Goal: Task Accomplishment & Management: Manage account settings

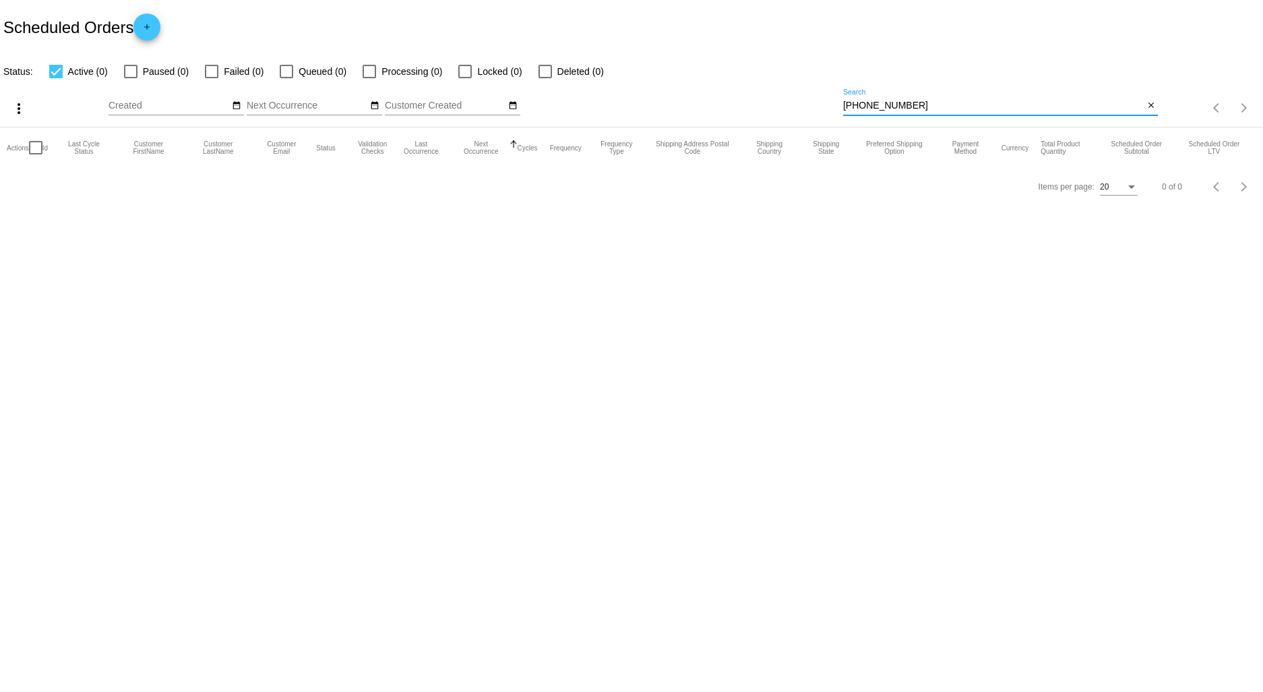
drag, startPoint x: 935, startPoint y: 106, endPoint x: 716, endPoint y: 109, distance: 219.1
click at [720, 109] on div "more_vert Aug Jan Feb Mar [DATE]" at bounding box center [631, 104] width 1263 height 48
type input "marino"
click at [132, 71] on div at bounding box center [130, 71] width 13 height 13
click at [131, 78] on input "Paused (1)" at bounding box center [130, 78] width 1 height 1
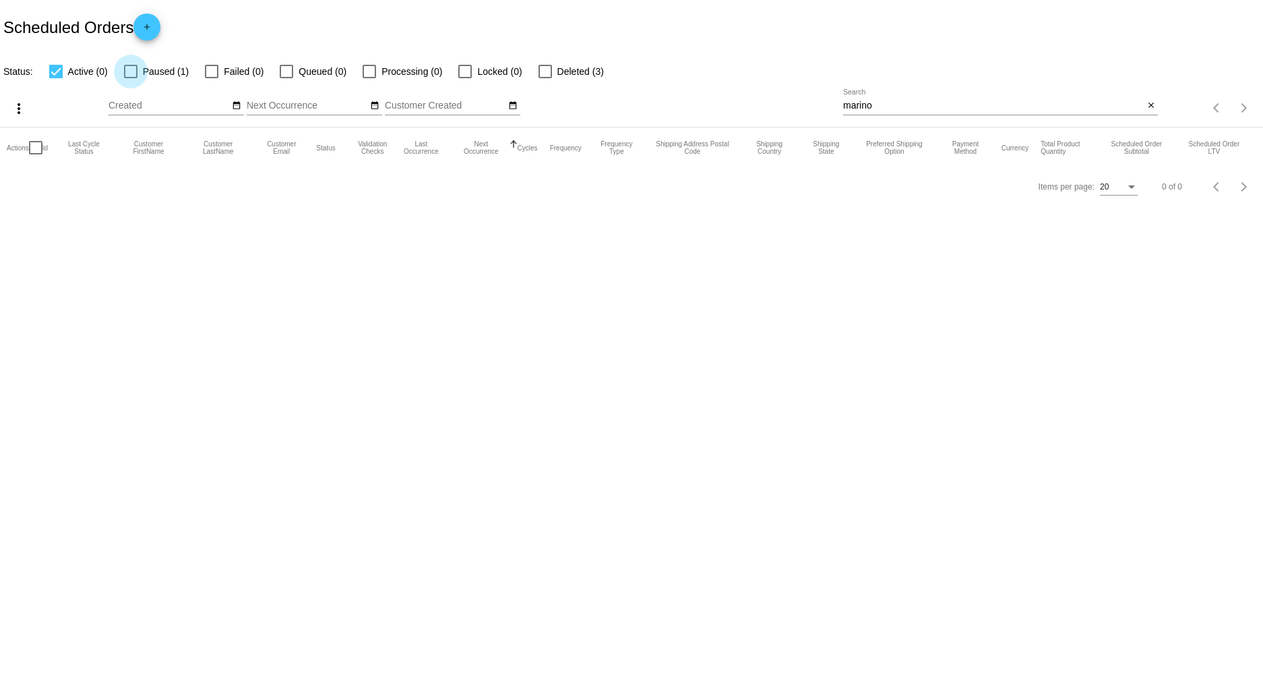
checkbox input "true"
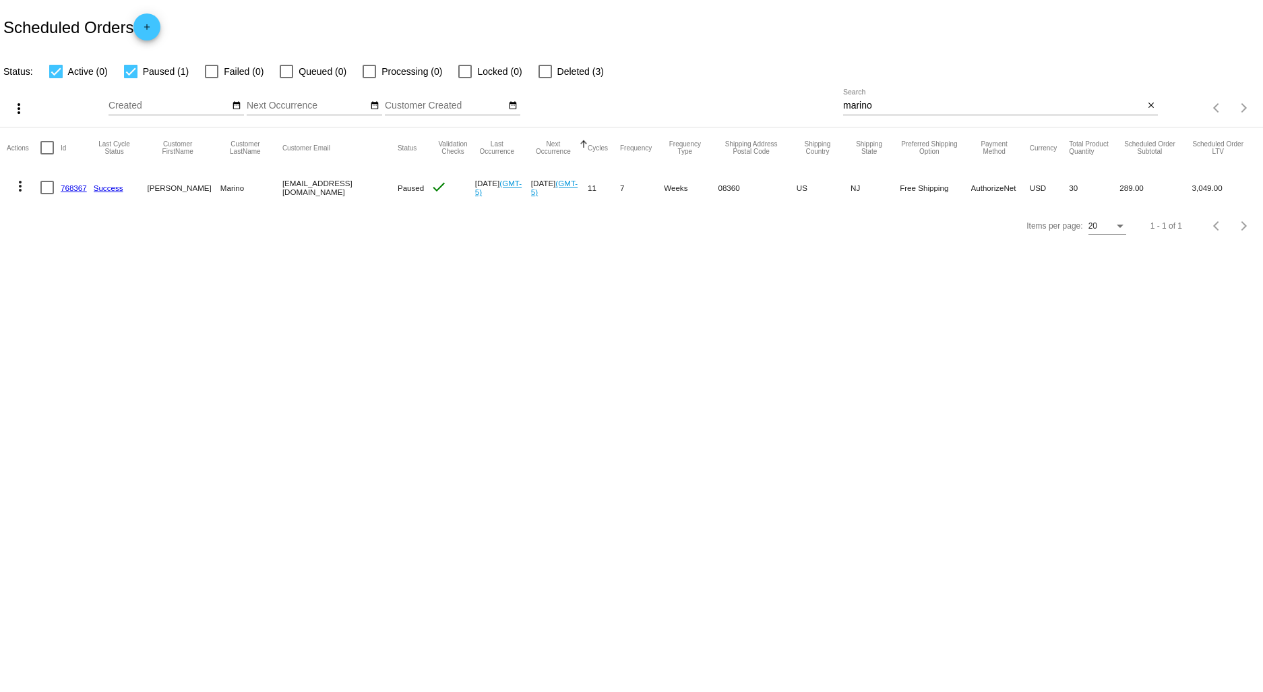
click at [68, 191] on link "768367" at bounding box center [74, 187] width 26 height 9
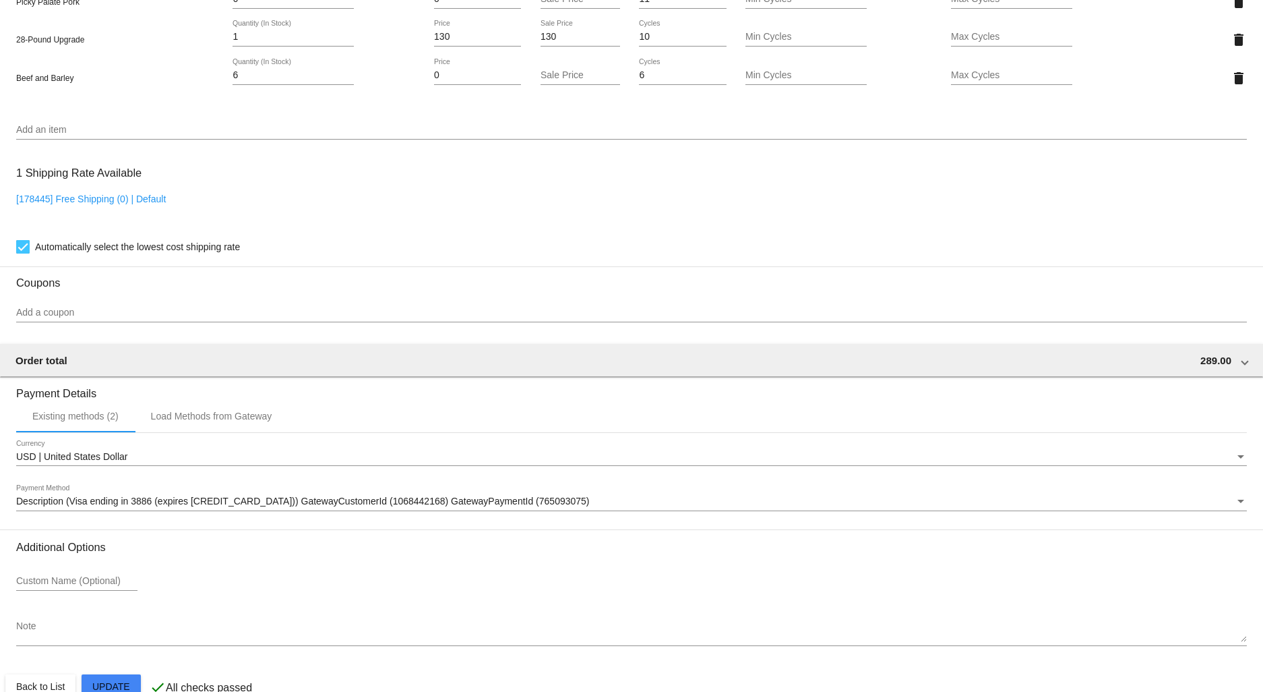
scroll to position [1180, 0]
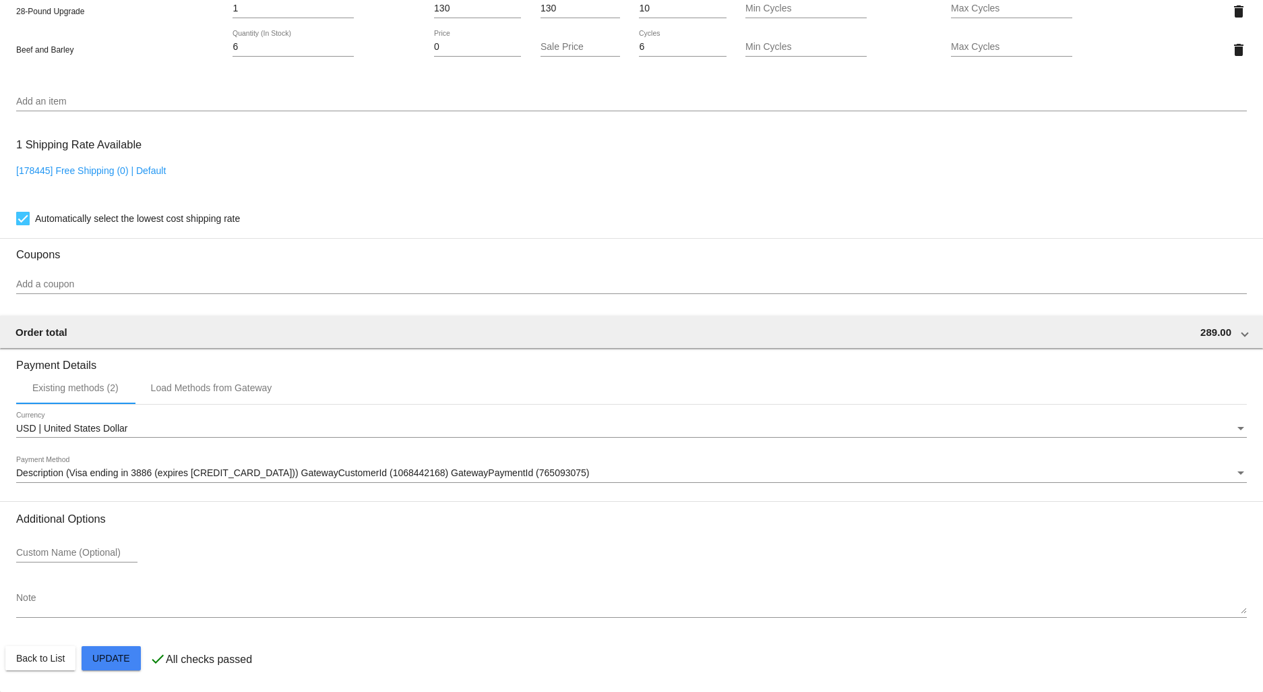
click at [174, 472] on span "Description (Visa ending in 3886 (expires 12/28)) GatewayCustomerId (1068442168…" at bounding box center [303, 472] width 574 height 11
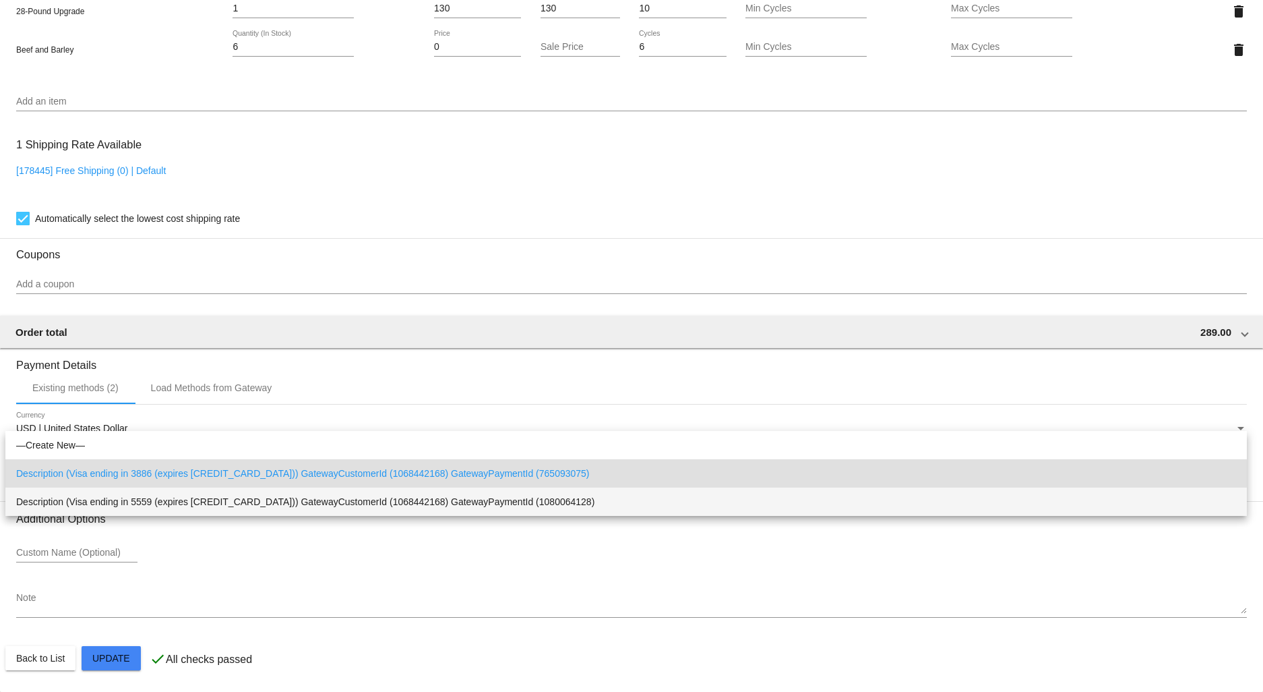
click at [421, 502] on span "Description (Visa ending in 5559 (expires [CREDIT_CARD_DATA])) GatewayCustomerI…" at bounding box center [626, 501] width 1220 height 28
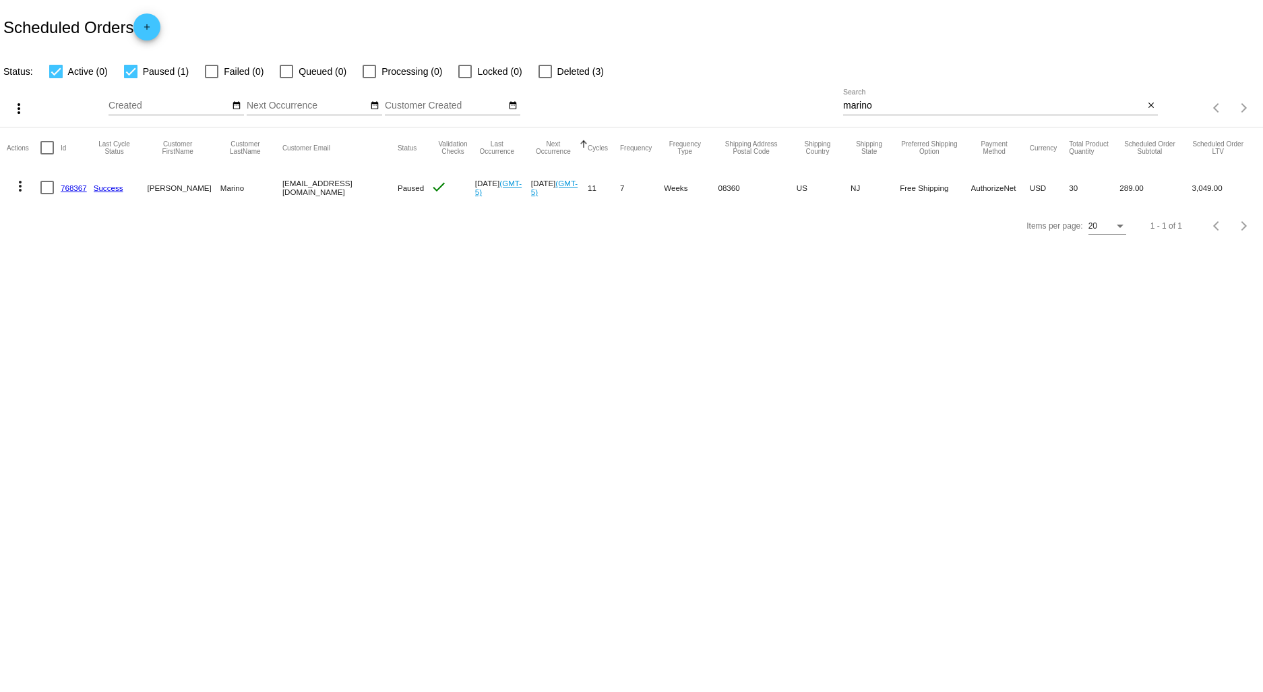
click at [67, 184] on link "768367" at bounding box center [74, 187] width 26 height 9
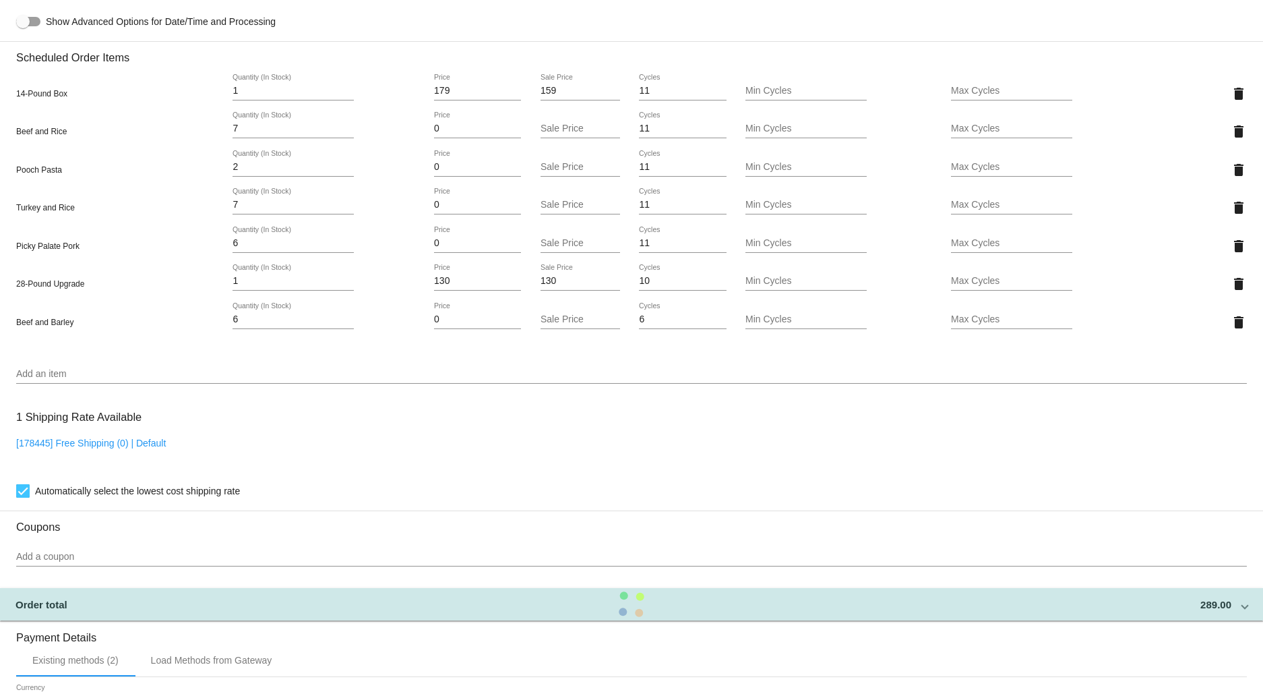
scroll to position [1180, 0]
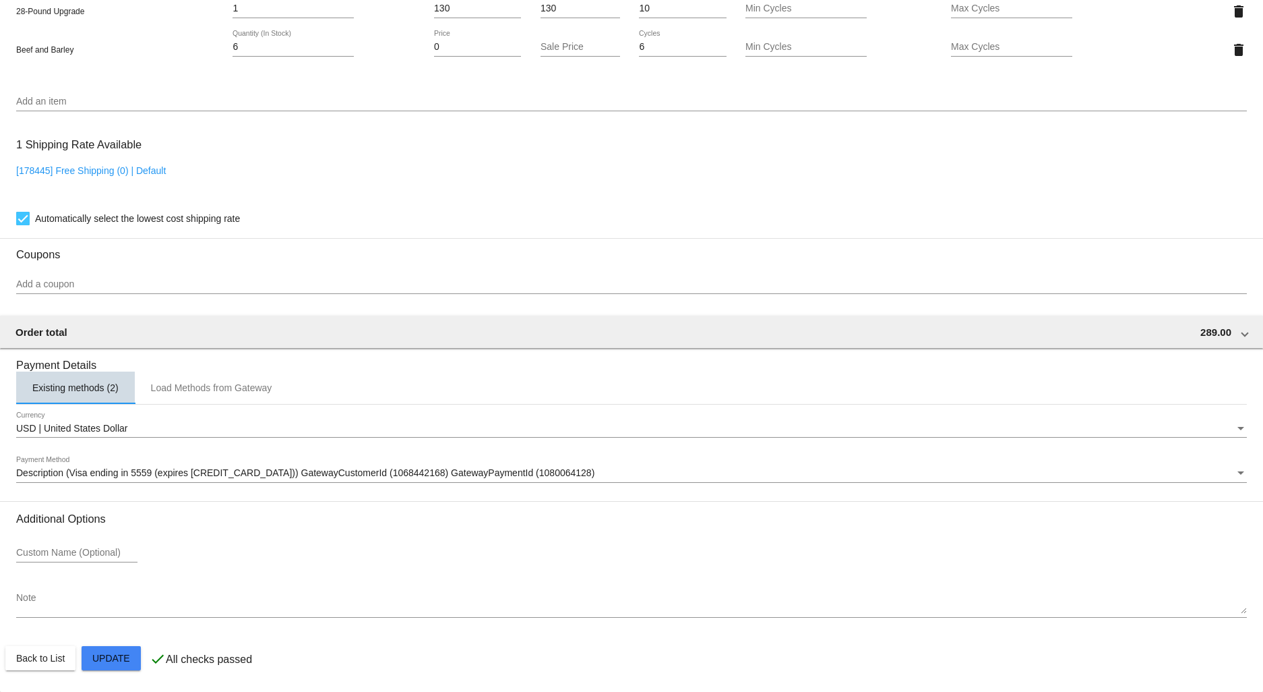
click at [80, 387] on div "Existing methods (2)" at bounding box center [75, 387] width 86 height 11
click at [230, 386] on div "Load Methods from Gateway" at bounding box center [211, 387] width 121 height 11
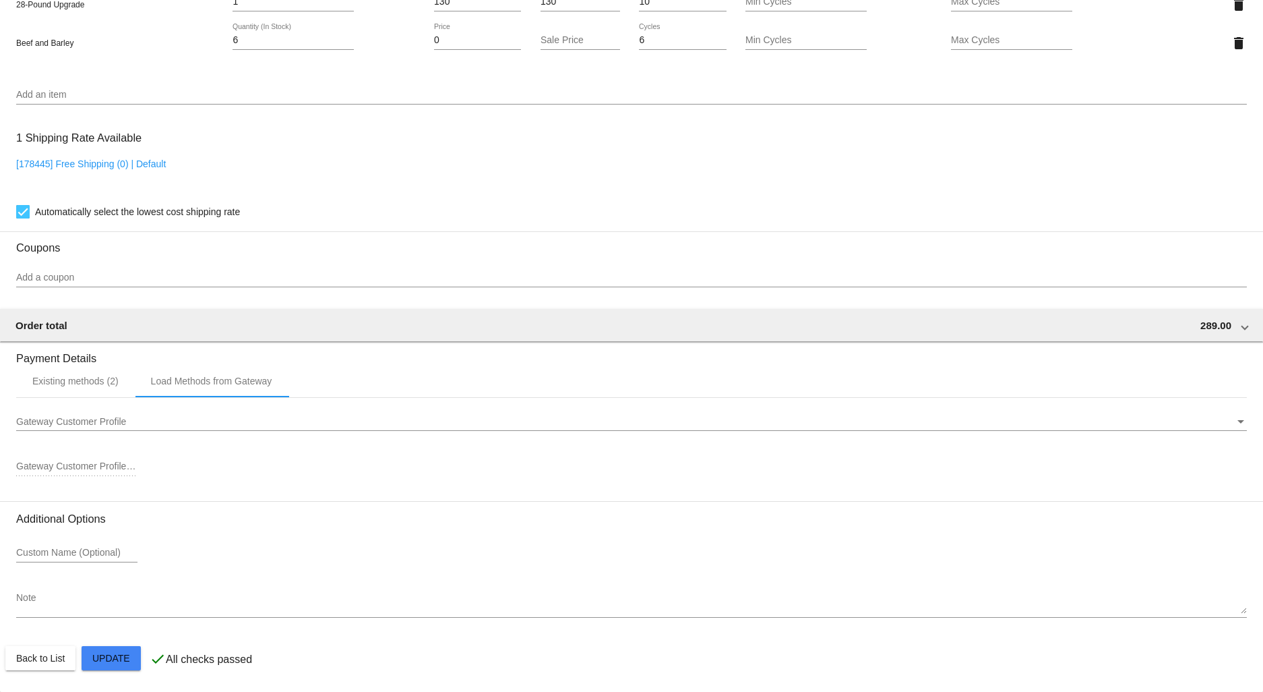
click at [69, 452] on div "Gateway Customer Profile Gateway Customer Profile Gateway Customer Profile ID" at bounding box center [631, 449] width 1231 height 103
click at [84, 497] on div "Gateway Customer Profile Gateway Customer Profile Gateway Customer Profile ID" at bounding box center [631, 449] width 1231 height 103
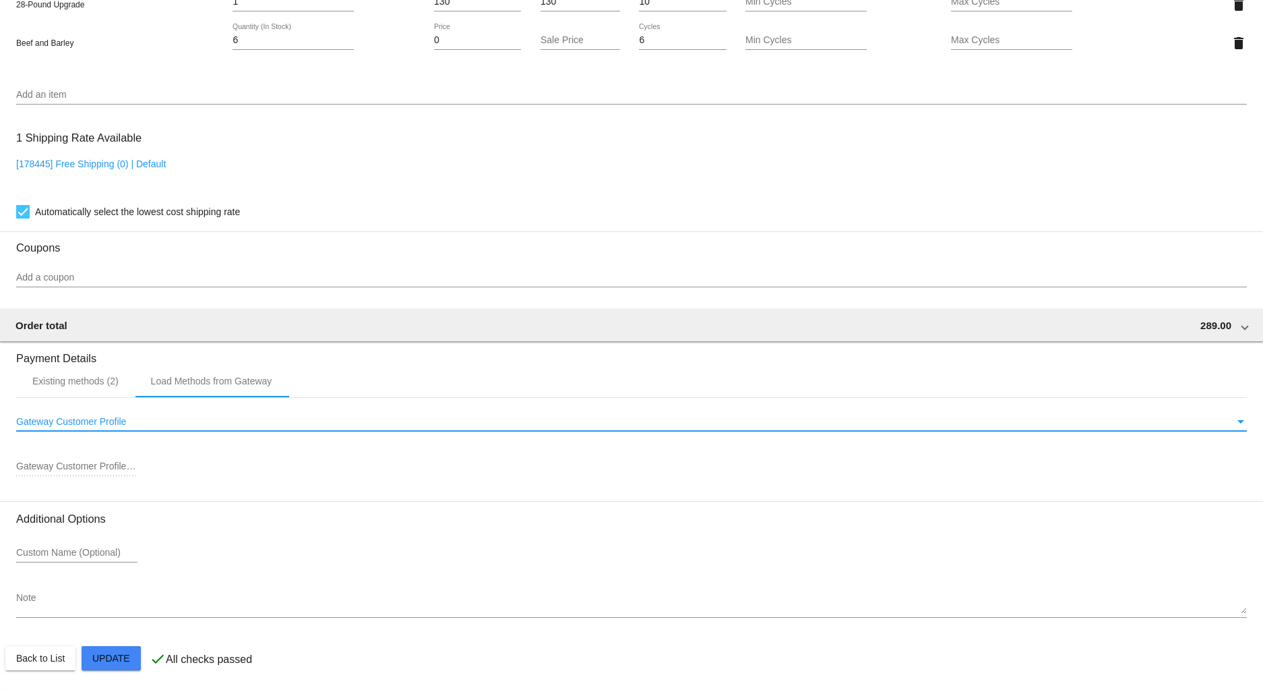
click at [74, 427] on span "Gateway Customer Profile" at bounding box center [71, 421] width 110 height 11
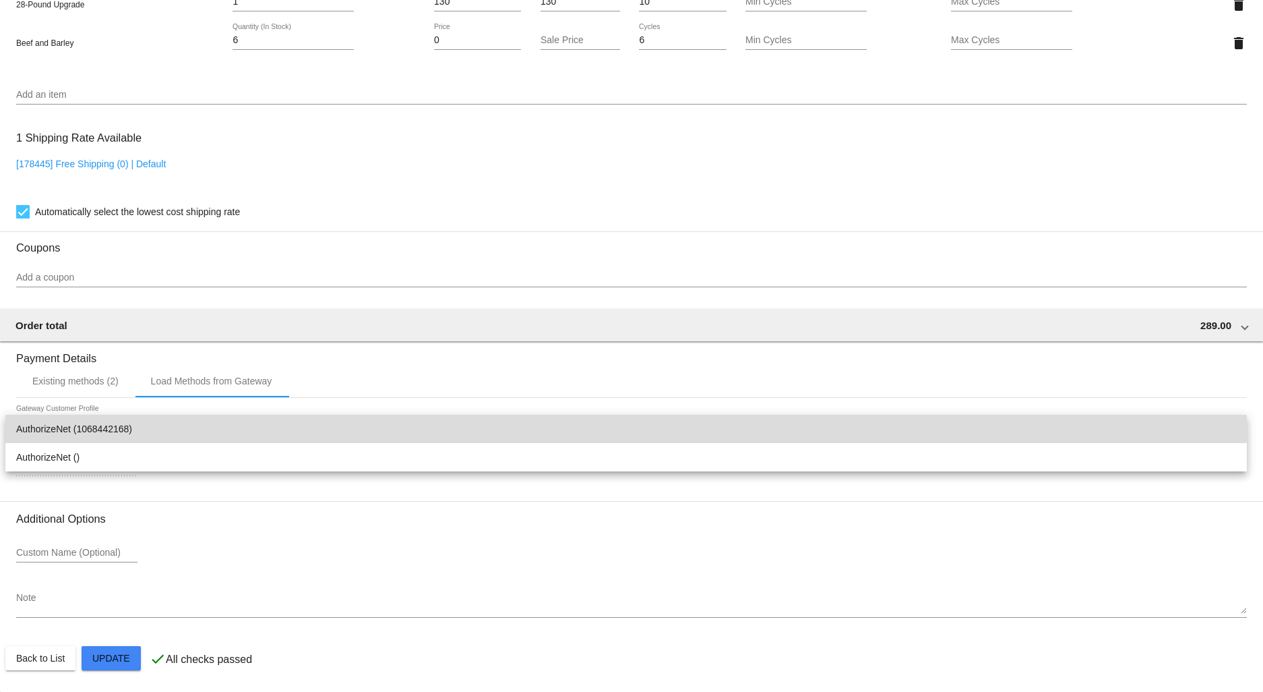
click at [94, 428] on span "AuthorizeNet (1068442168)" at bounding box center [626, 429] width 1220 height 28
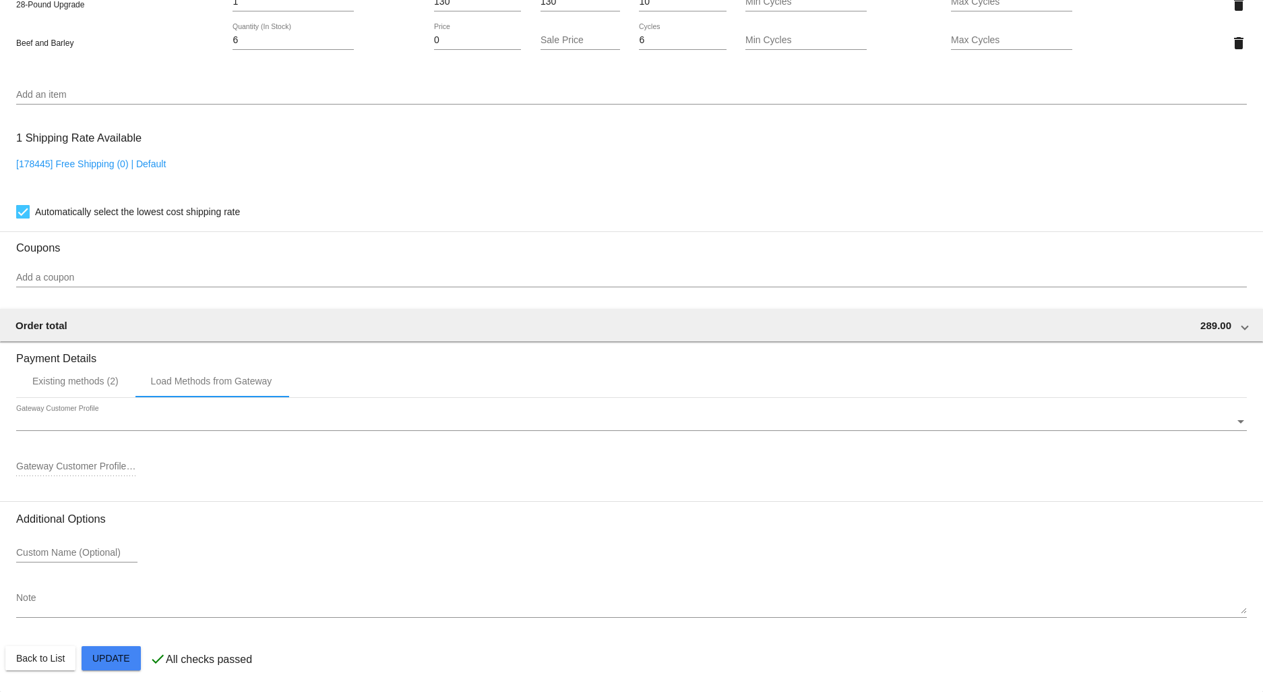
type input "1068442168"
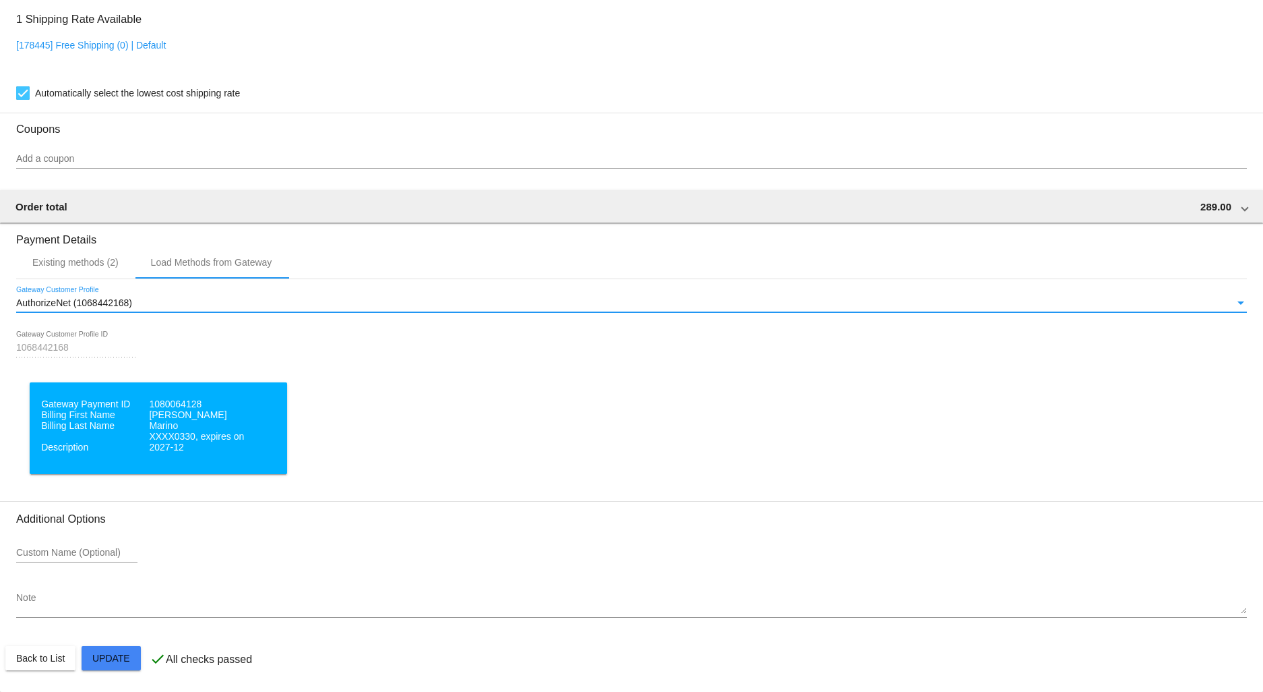
scroll to position [1308, 0]
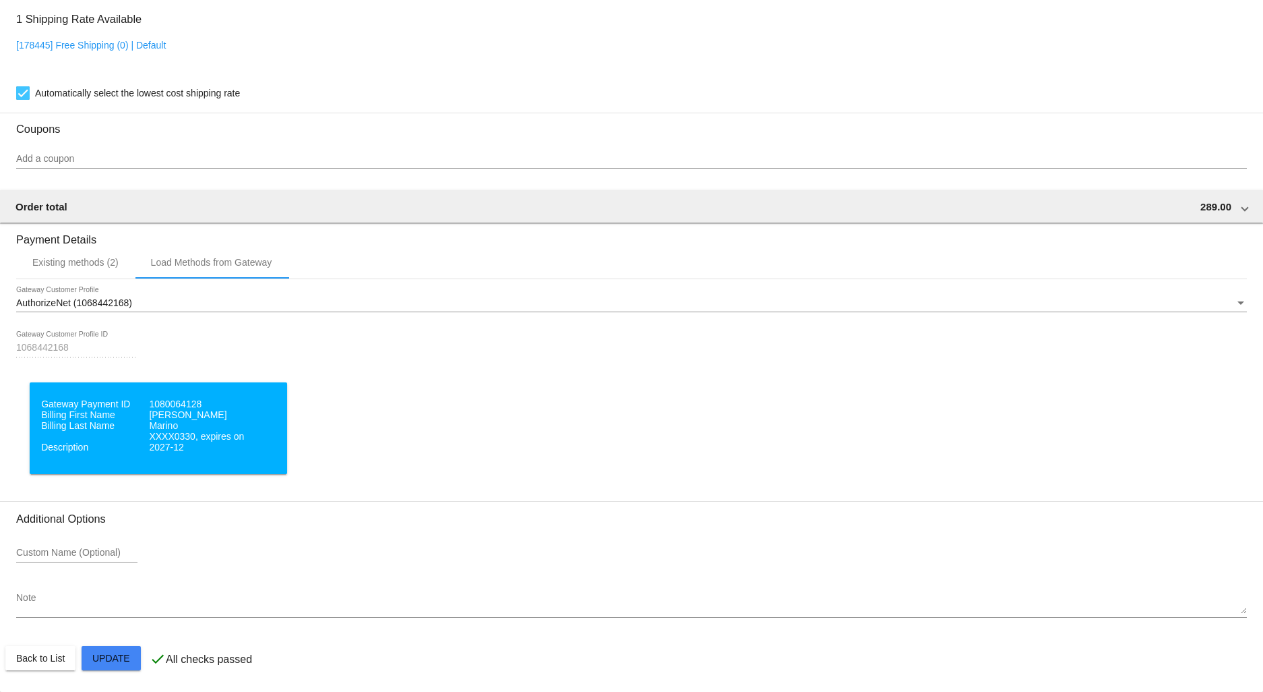
click at [108, 430] on dl "Gateway Payment ID 1080064128 Billing First Name [PERSON_NAME] Billing Last Nam…" at bounding box center [158, 425] width 234 height 54
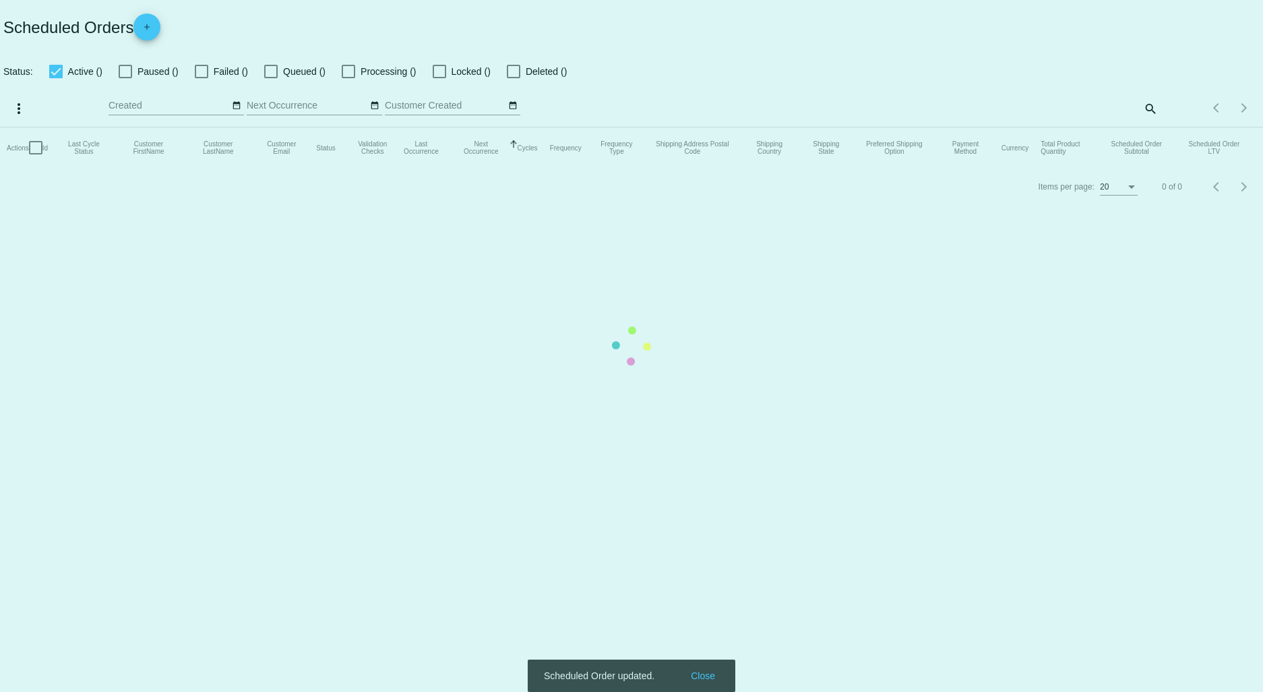
checkbox input "true"
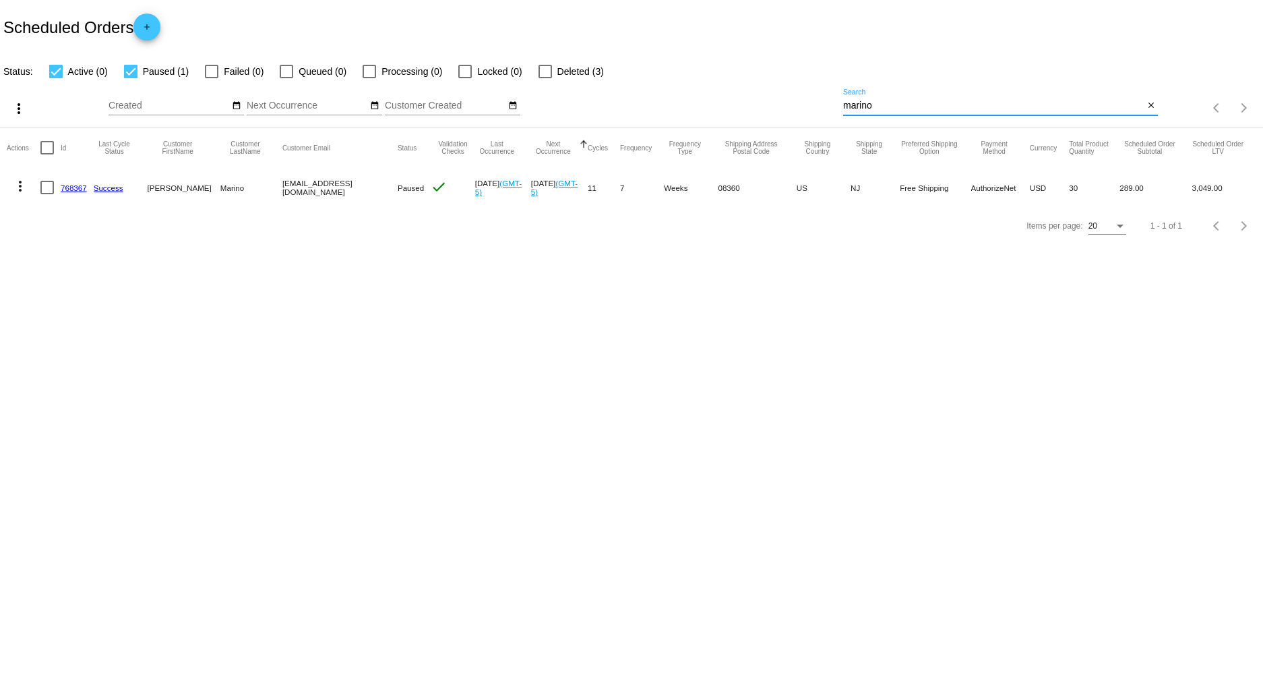
drag, startPoint x: 886, startPoint y: 109, endPoint x: 800, endPoint y: 105, distance: 85.7
click at [806, 108] on div "more_vert Aug Jan Feb Mar [DATE]" at bounding box center [631, 104] width 1263 height 48
type input "rice"
click at [210, 71] on div at bounding box center [211, 71] width 13 height 13
click at [211, 78] on input "Failed (1)" at bounding box center [211, 78] width 1 height 1
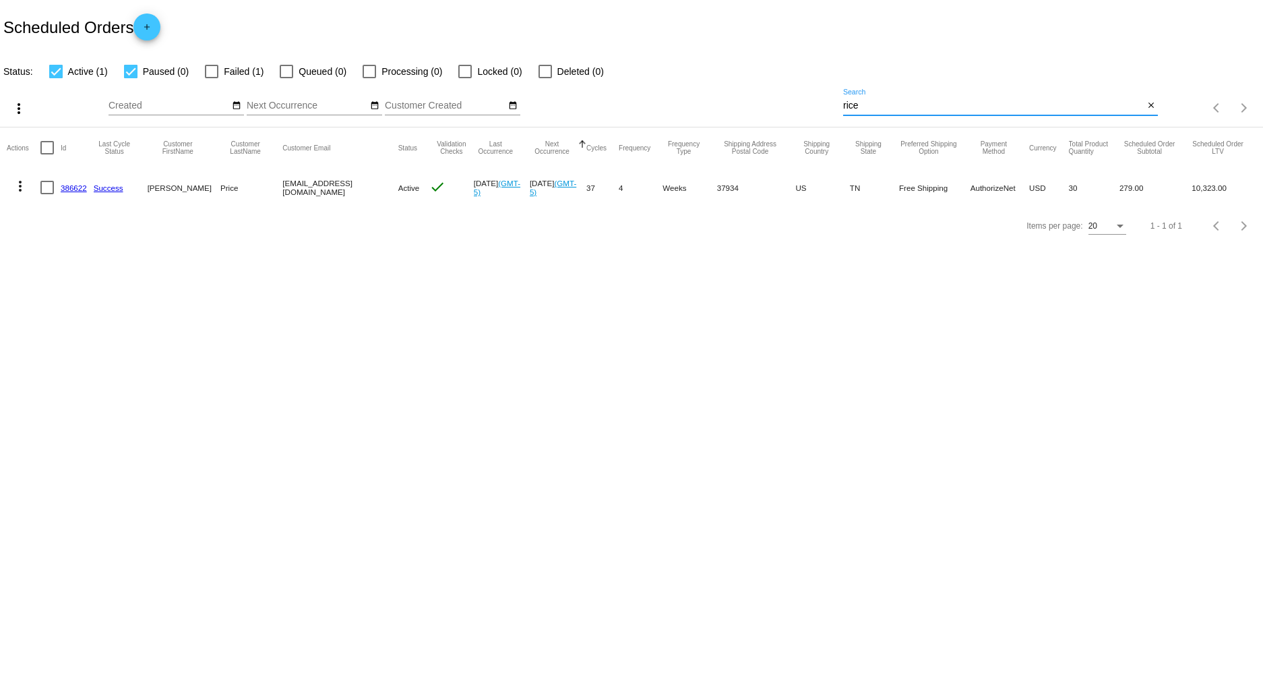
checkbox input "true"
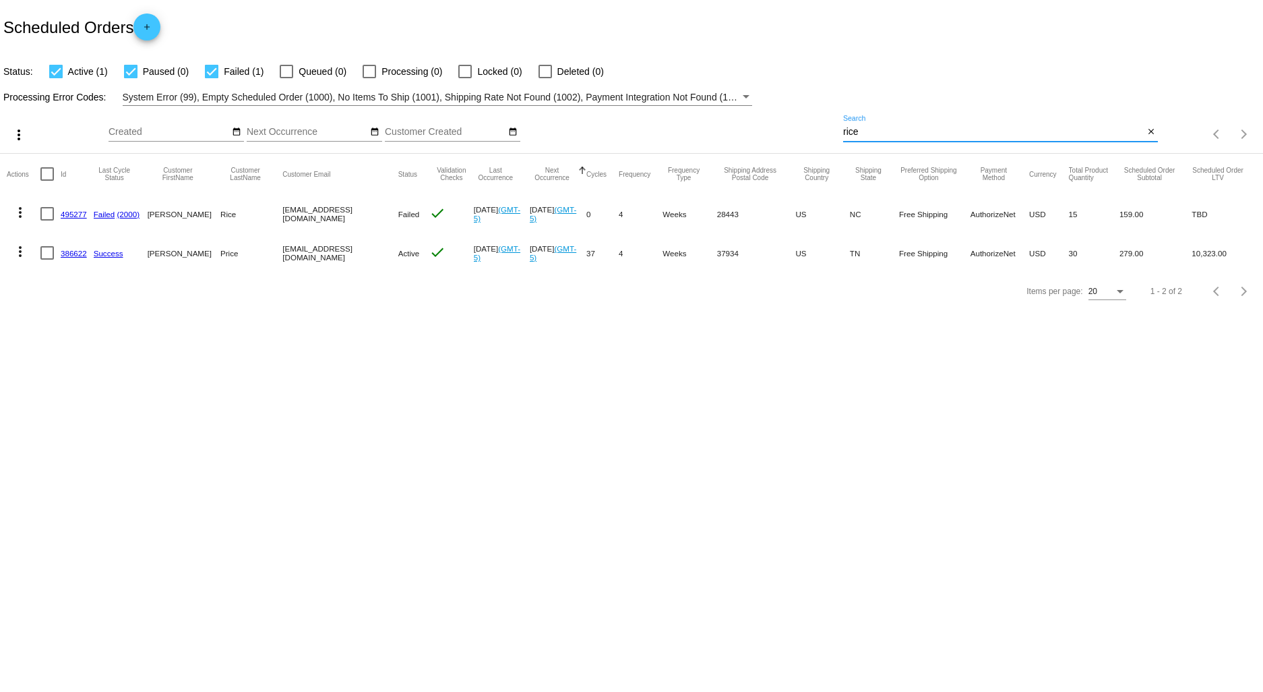
drag, startPoint x: 860, startPoint y: 132, endPoint x: 703, endPoint y: 135, distance: 157.1
click at [705, 132] on div "more_vert Aug Jan Feb Mar [DATE]" at bounding box center [631, 130] width 1263 height 48
type input "marino"
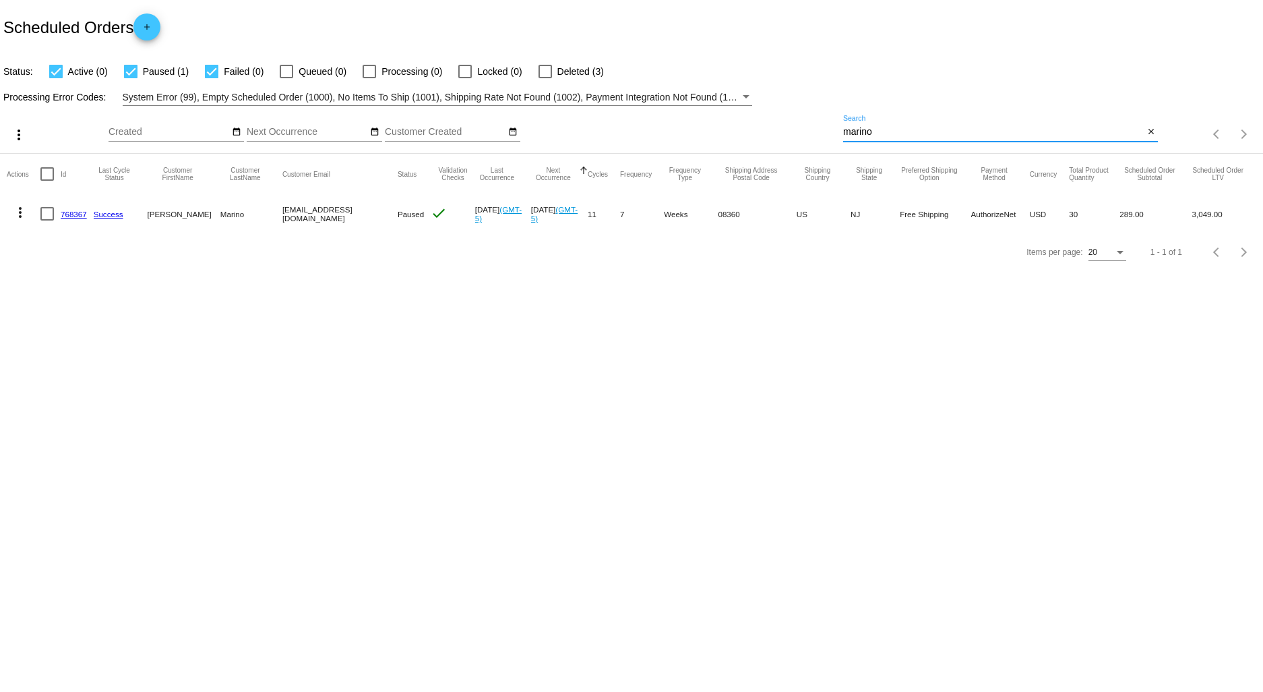
click at [67, 213] on link "768367" at bounding box center [74, 214] width 26 height 9
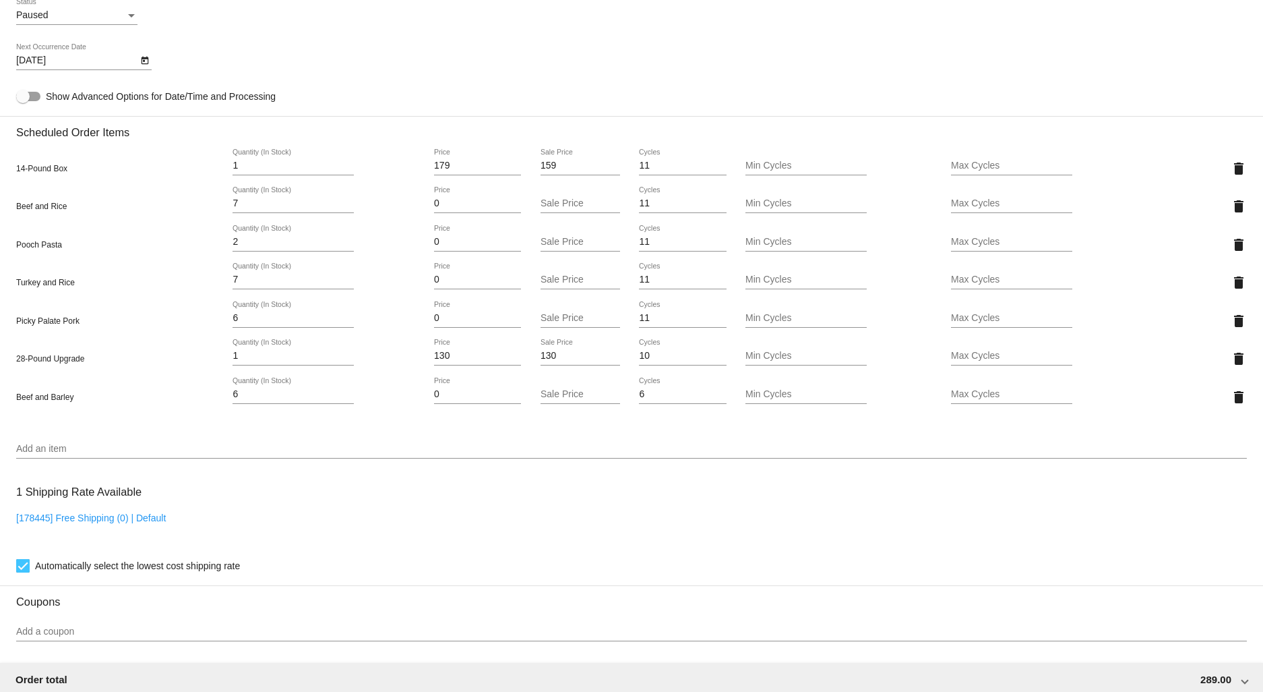
scroll to position [674, 0]
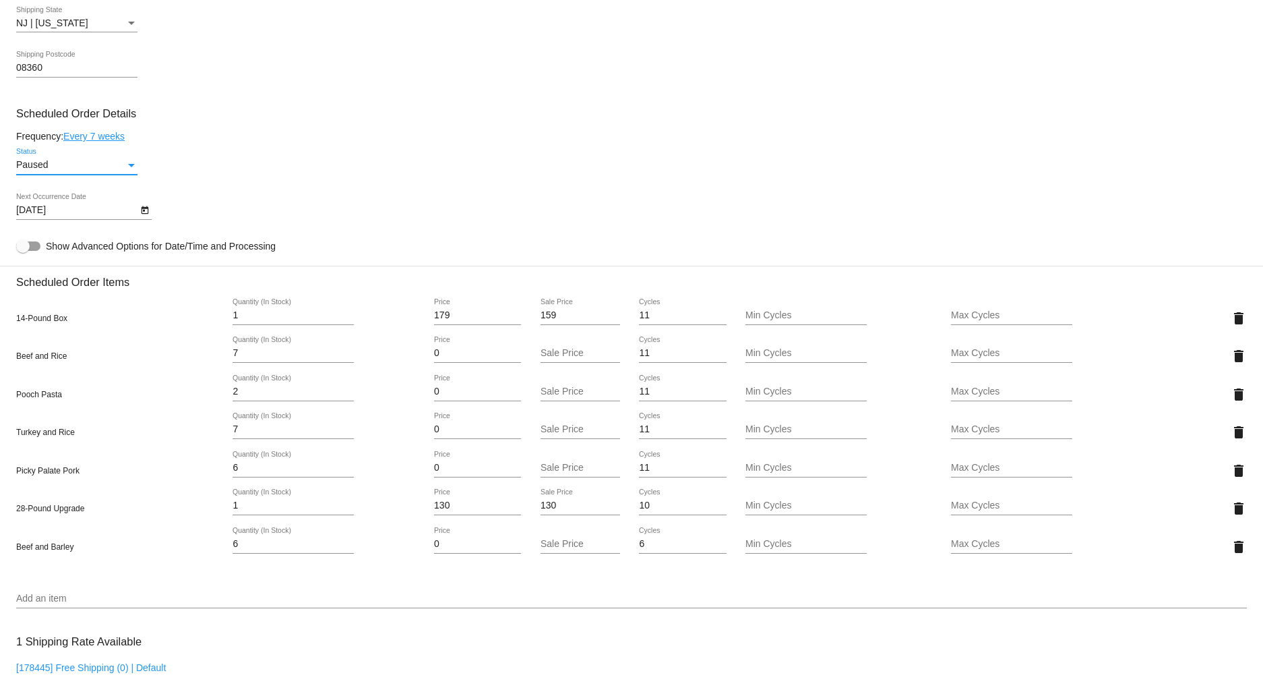
click at [127, 171] on div "Status" at bounding box center [131, 165] width 12 height 11
click at [95, 144] on span "Active" at bounding box center [76, 144] width 121 height 28
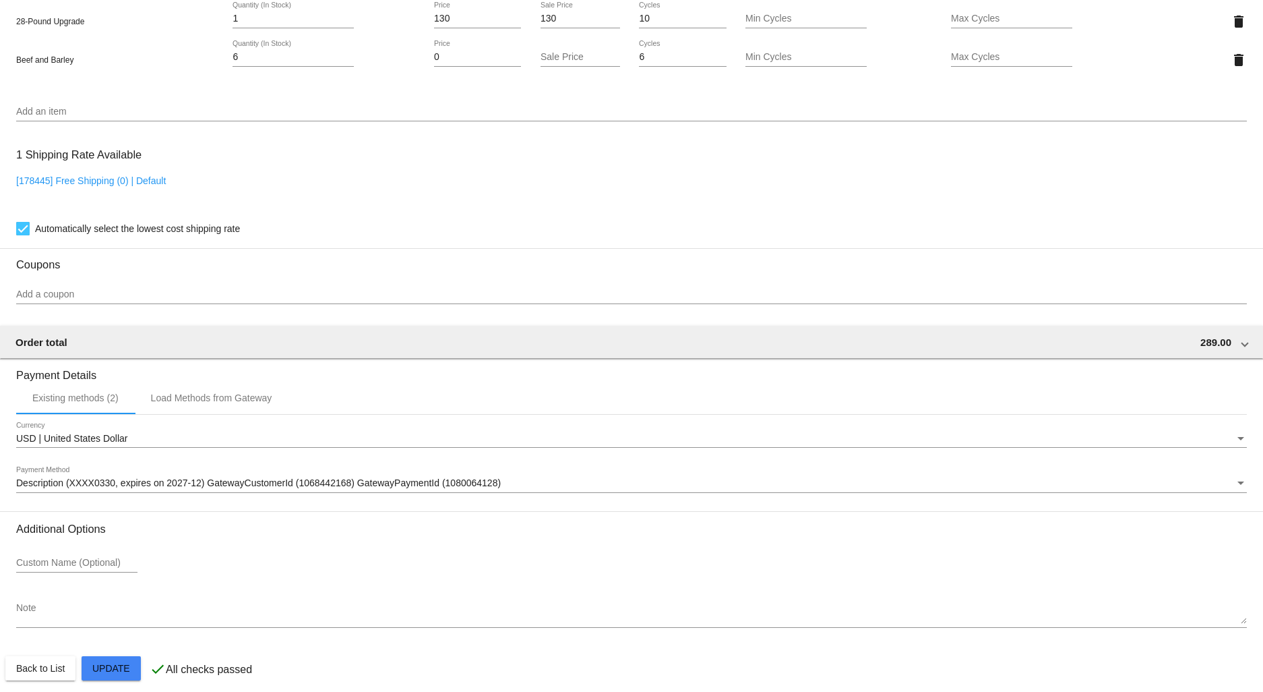
scroll to position [1180, 0]
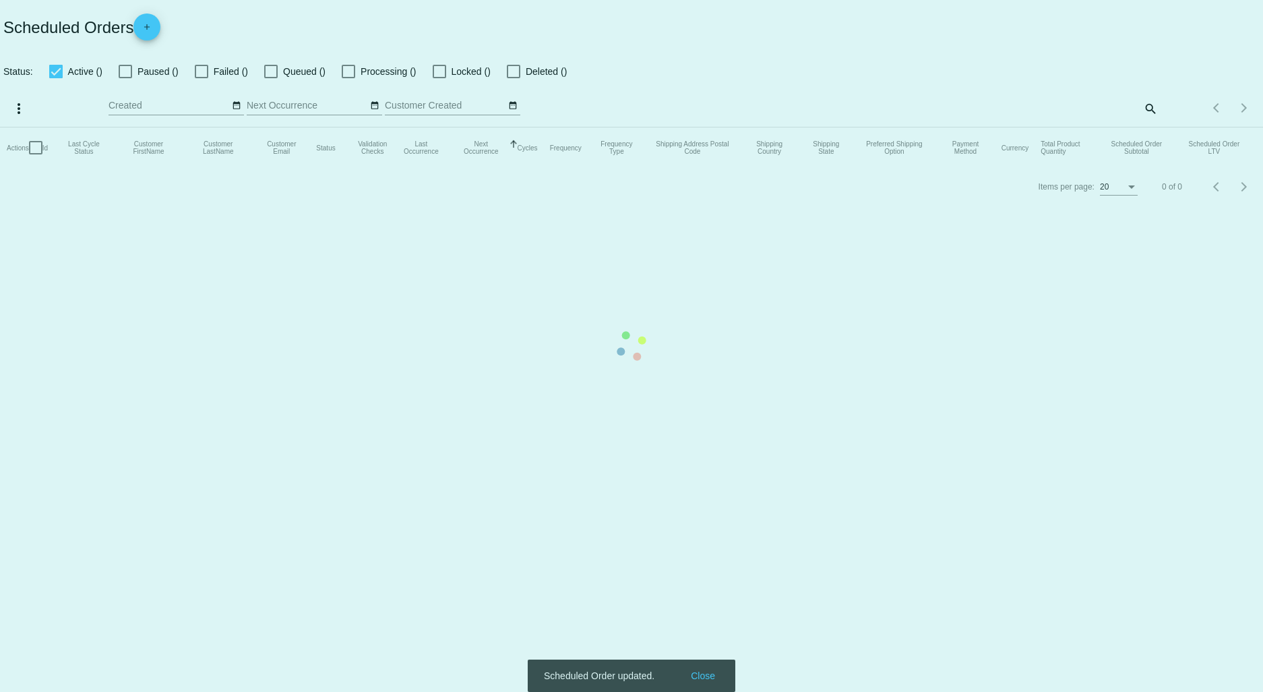
checkbox input "true"
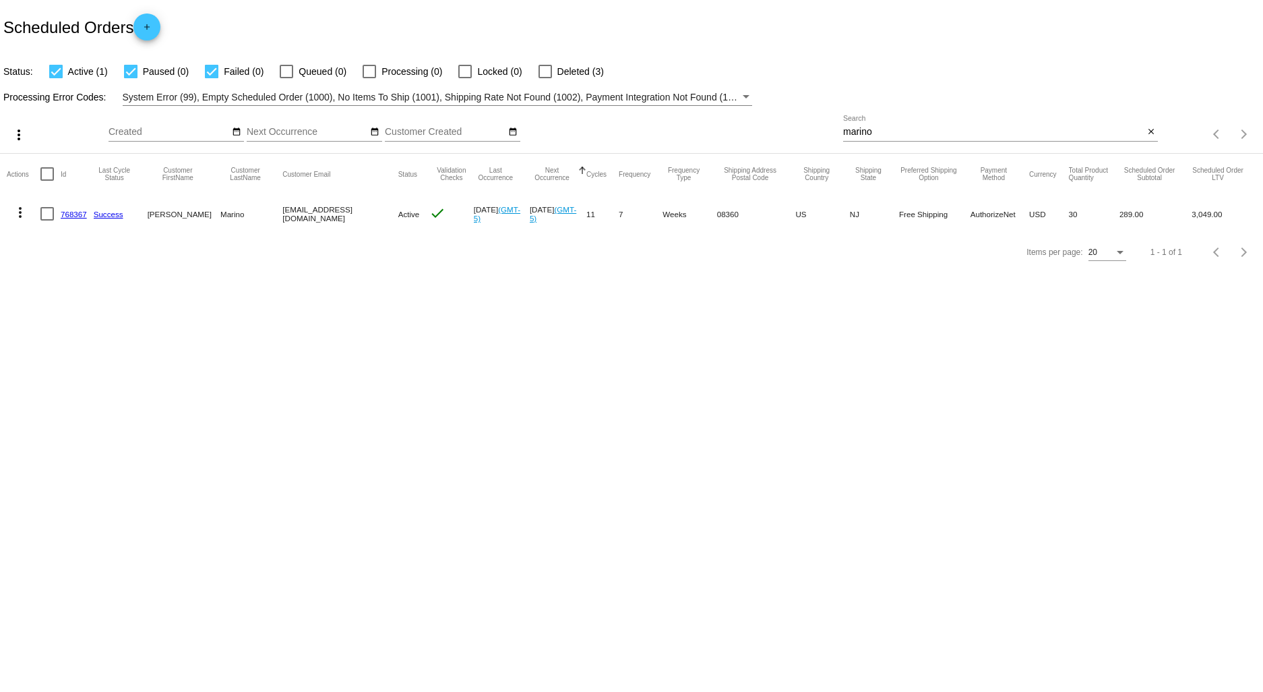
drag, startPoint x: 886, startPoint y: 140, endPoint x: 690, endPoint y: 135, distance: 196.2
click at [693, 137] on div "more_vert Aug Jan Feb Mar [DATE]" at bounding box center [631, 130] width 1263 height 48
click at [884, 132] on input "marino" at bounding box center [993, 132] width 301 height 11
drag, startPoint x: 888, startPoint y: 129, endPoint x: 791, endPoint y: 132, distance: 97.1
click at [791, 132] on div "more_vert Aug Jan Feb Mar [DATE]" at bounding box center [631, 130] width 1263 height 48
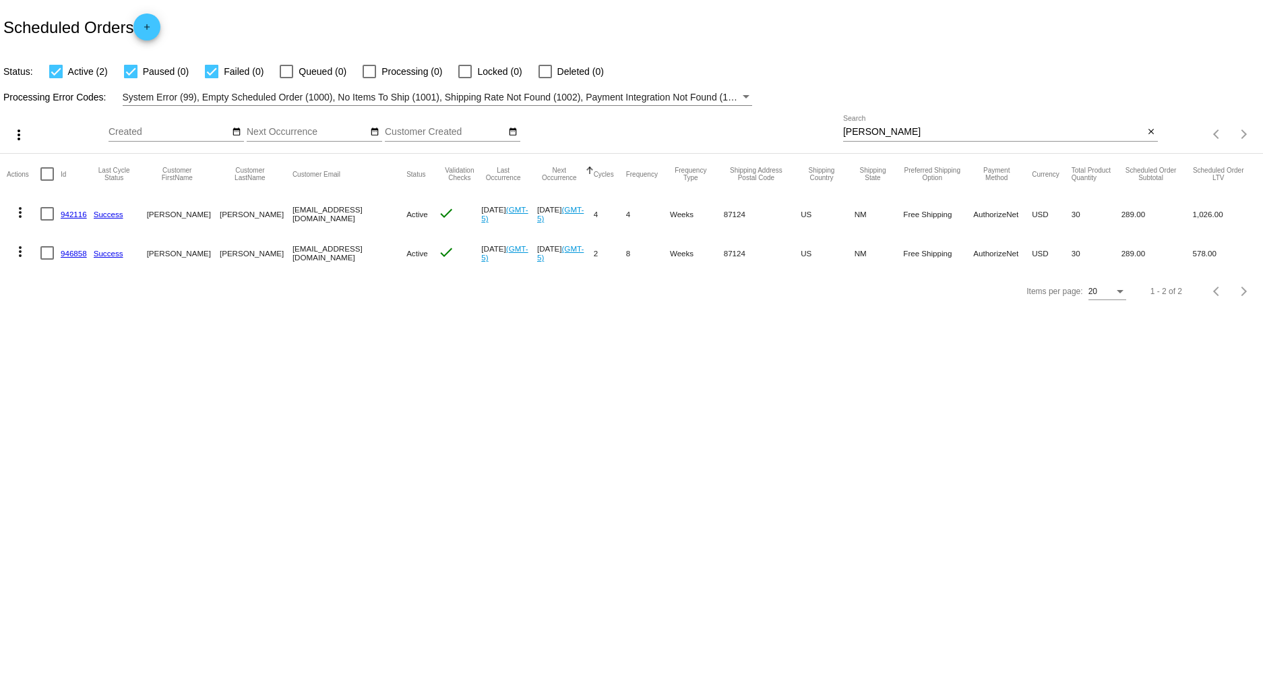
click at [731, 109] on div "more_vert Aug Jan Feb Mar [DATE]" at bounding box center [631, 130] width 1263 height 48
type input "[PERSON_NAME]"
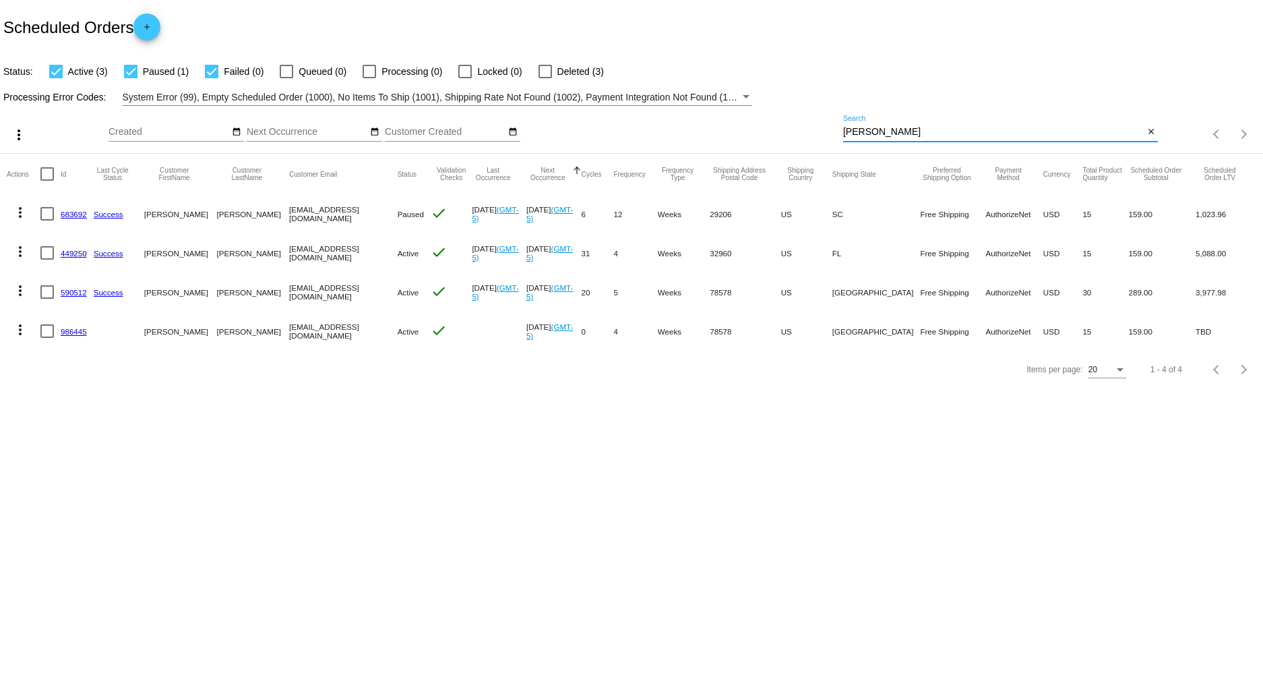
click at [79, 288] on link "590512" at bounding box center [74, 292] width 26 height 9
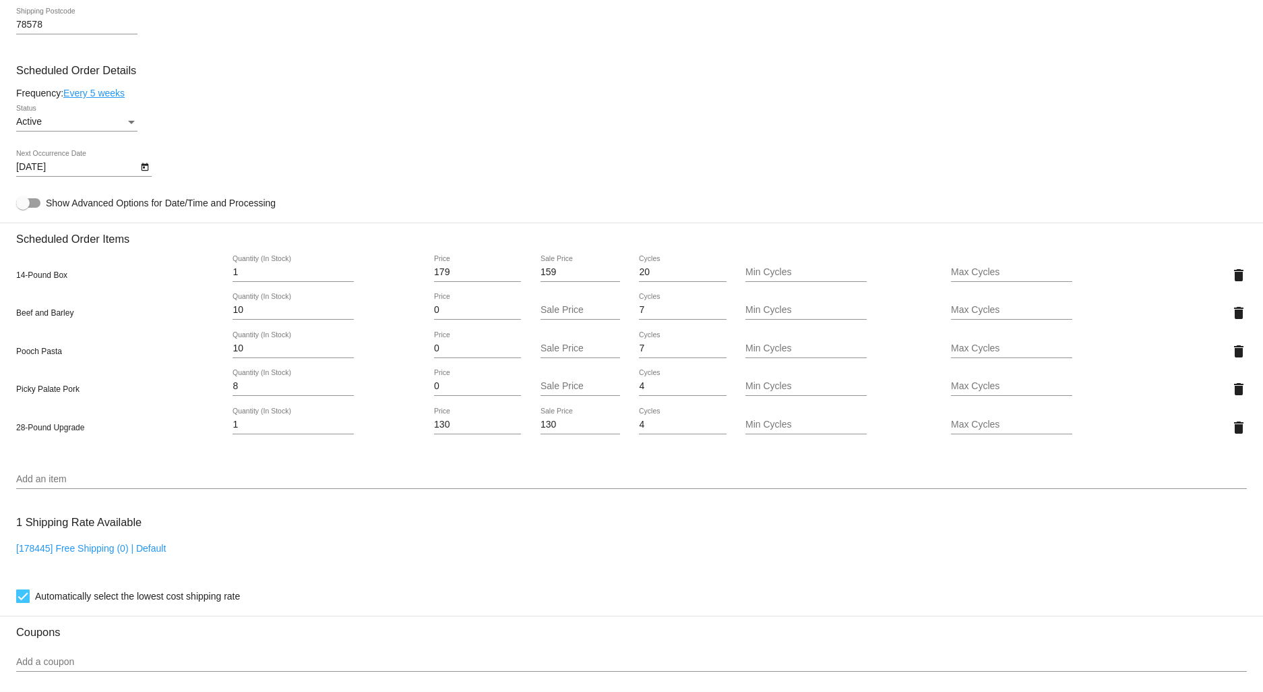
scroll to position [749, 0]
